Goal: Information Seeking & Learning: Find specific page/section

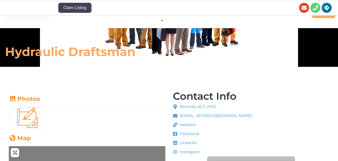
scroll to position [151, 0]
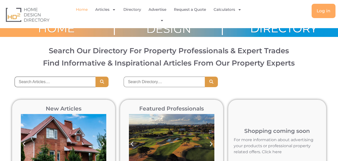
click at [73, 82] on input "search" at bounding box center [55, 82] width 81 height 11
click at [137, 83] on input "search" at bounding box center [164, 82] width 81 height 11
click at [149, 82] on input "search" at bounding box center [164, 82] width 81 height 11
click at [70, 80] on input "search" at bounding box center [55, 82] width 81 height 11
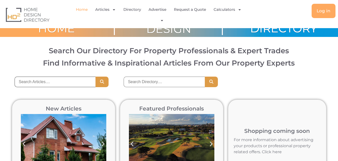
click at [70, 80] on input "search" at bounding box center [55, 82] width 81 height 11
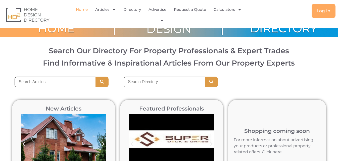
click at [70, 80] on input "search" at bounding box center [55, 82] width 81 height 11
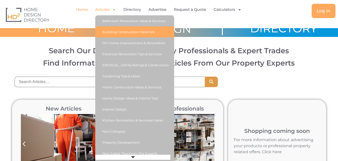
click at [114, 31] on link "Building Construction Materials" at bounding box center [134, 31] width 79 height 11
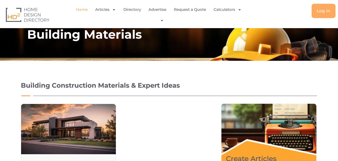
click at [77, 9] on link "Home" at bounding box center [82, 10] width 12 height 12
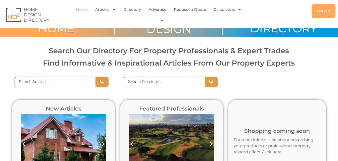
click at [74, 83] on input "search" at bounding box center [55, 82] width 81 height 11
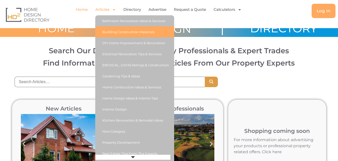
click at [115, 33] on link "Building Construction Materials" at bounding box center [134, 31] width 79 height 11
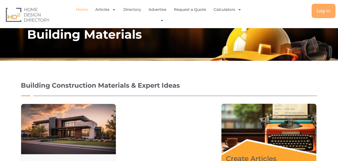
click at [76, 11] on link "Home" at bounding box center [82, 10] width 12 height 12
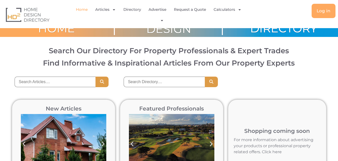
click at [59, 82] on input "search" at bounding box center [55, 82] width 81 height 11
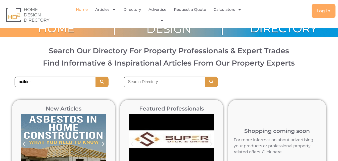
drag, startPoint x: 74, startPoint y: 79, endPoint x: 0, endPoint y: 79, distance: 74.3
click at [0, 79] on div "builder" at bounding box center [169, 82] width 338 height 21
type input "builder"
click at [174, 81] on input "search" at bounding box center [164, 82] width 81 height 11
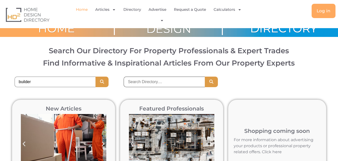
paste input "[GEOGRAPHIC_DATA]"
type input "[GEOGRAPHIC_DATA]"
click at [209, 82] on icon "Search" at bounding box center [211, 82] width 5 height 4
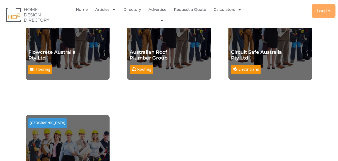
scroll to position [4287, 0]
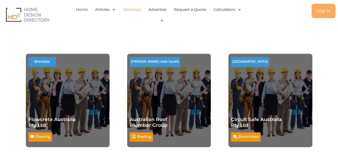
click at [123, 10] on link "Directory" at bounding box center [132, 10] width 18 height 12
